Goal: Information Seeking & Learning: Learn about a topic

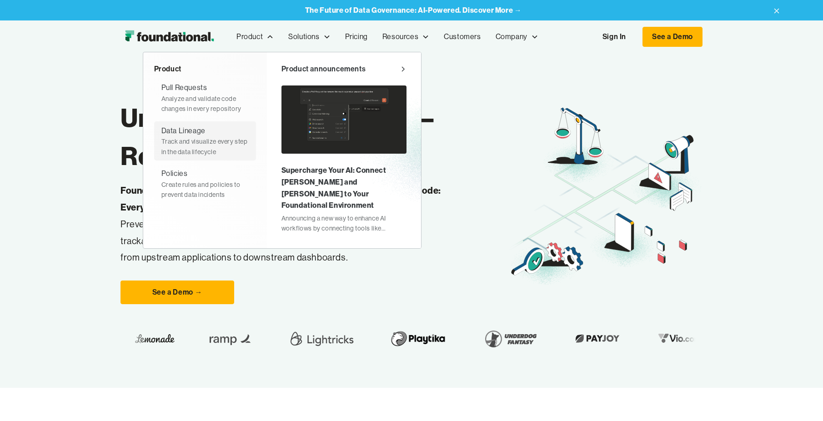
click at [217, 133] on div "Data Lineage Track and visualize every step in the data lifecycle" at bounding box center [204, 141] width 87 height 32
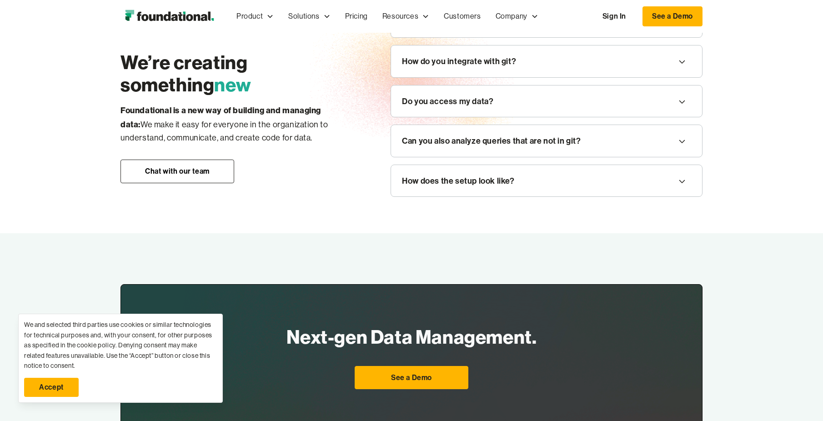
scroll to position [1091, 0]
click at [448, 118] on div "Do you access my data?" at bounding box center [546, 102] width 311 height 32
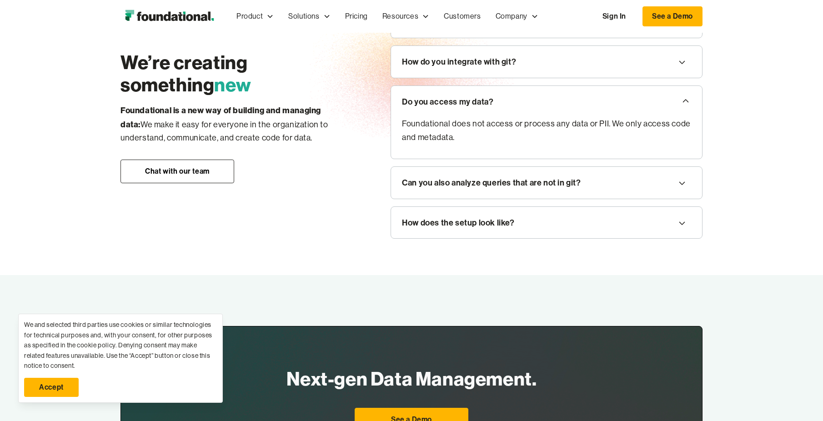
click at [454, 109] on div "Do you access my data?" at bounding box center [447, 102] width 91 height 14
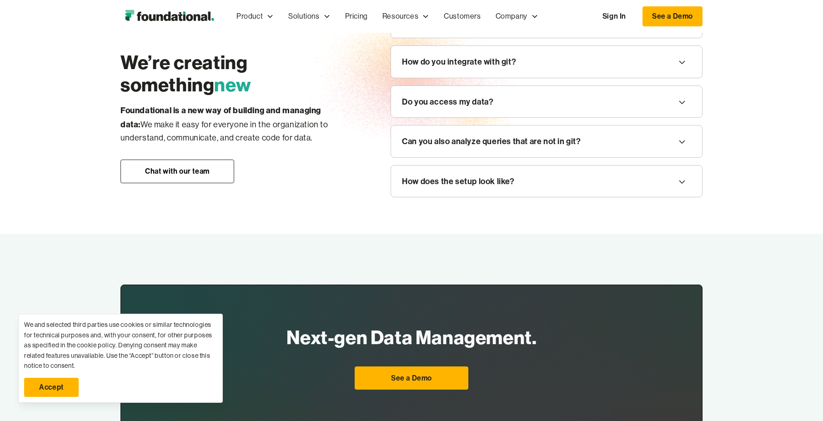
click at [419, 188] on div "How does the setup look like?" at bounding box center [546, 181] width 311 height 32
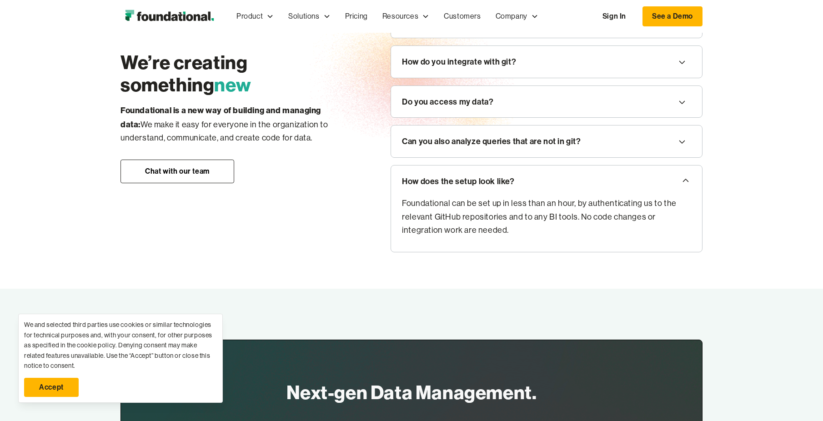
click at [419, 188] on div "How does the setup look like?" at bounding box center [546, 181] width 311 height 32
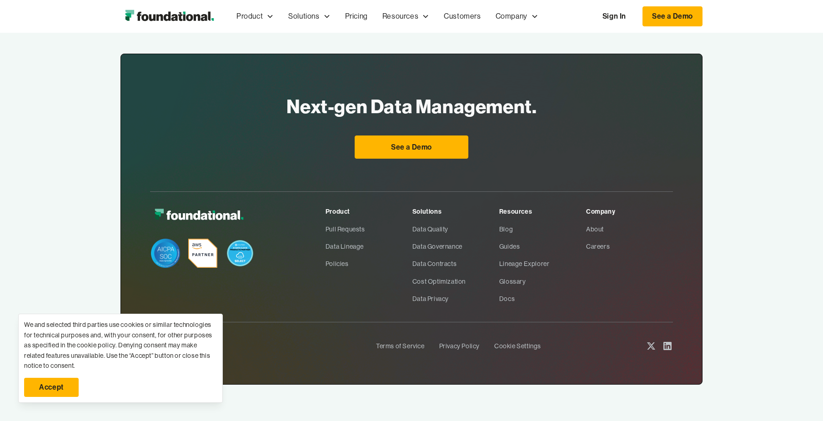
scroll to position [1338, 0]
